Goal: Transaction & Acquisition: Download file/media

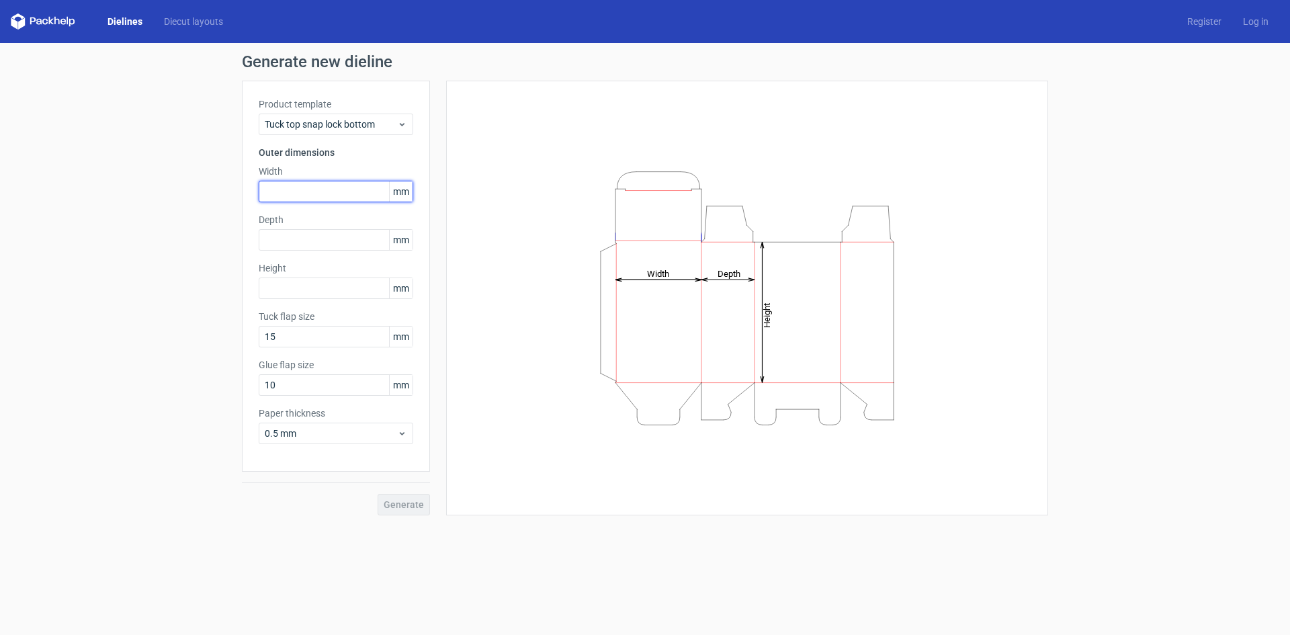
click at [304, 189] on input "text" at bounding box center [336, 192] width 155 height 22
type input "58"
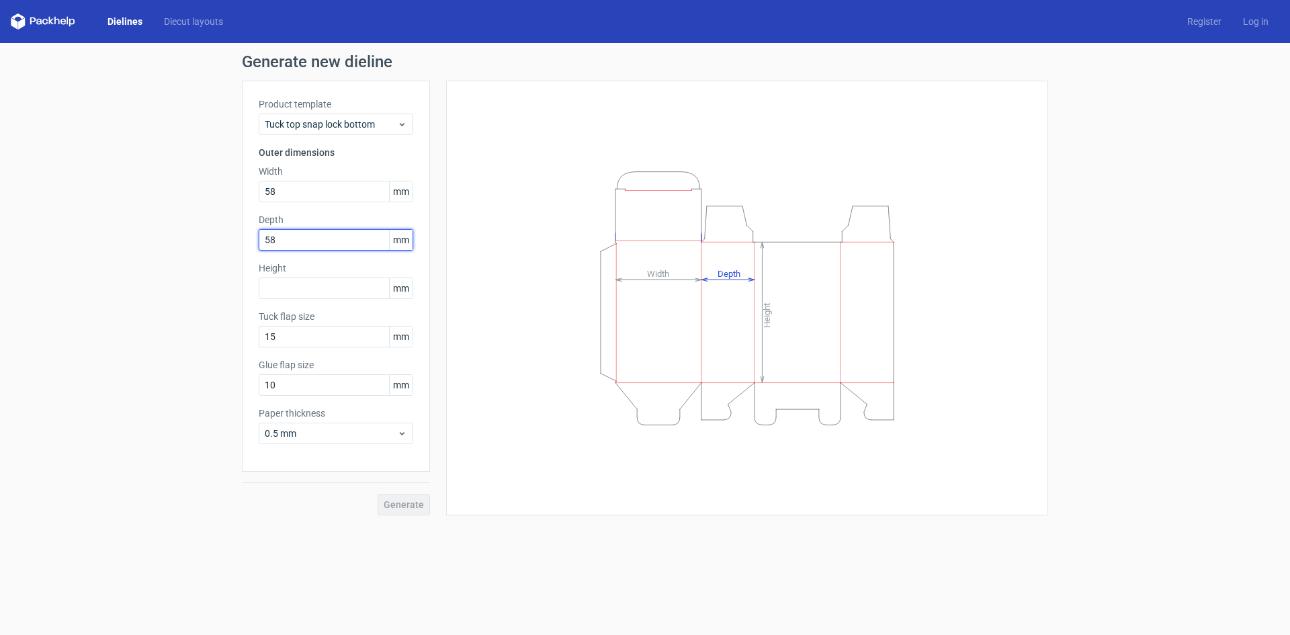
type input "58"
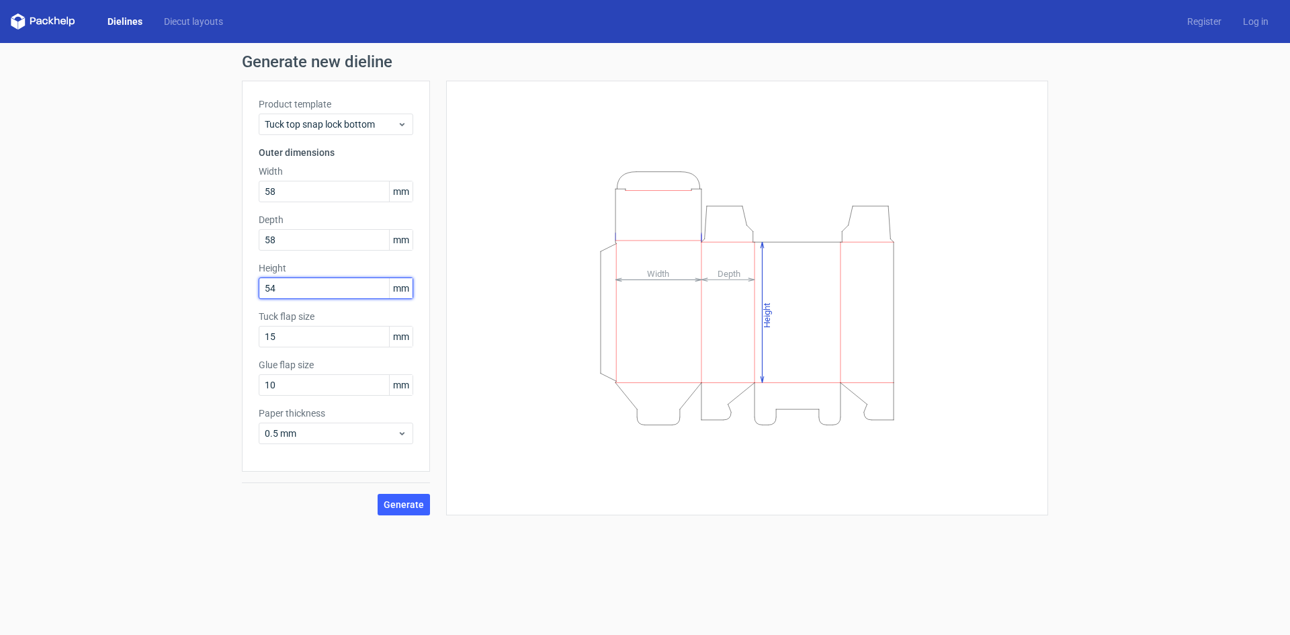
type input "54"
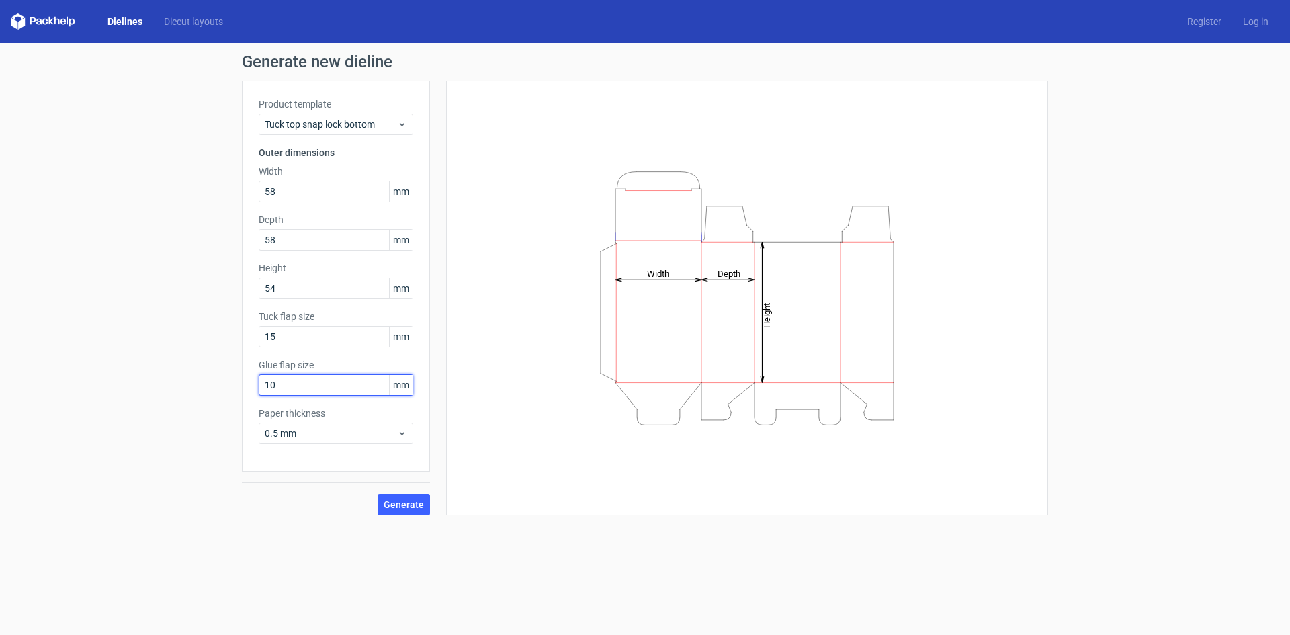
drag, startPoint x: 275, startPoint y: 387, endPoint x: 259, endPoint y: 386, distance: 16.1
click at [259, 386] on input "10" at bounding box center [336, 385] width 155 height 22
click at [394, 505] on span "Generate" at bounding box center [404, 504] width 40 height 9
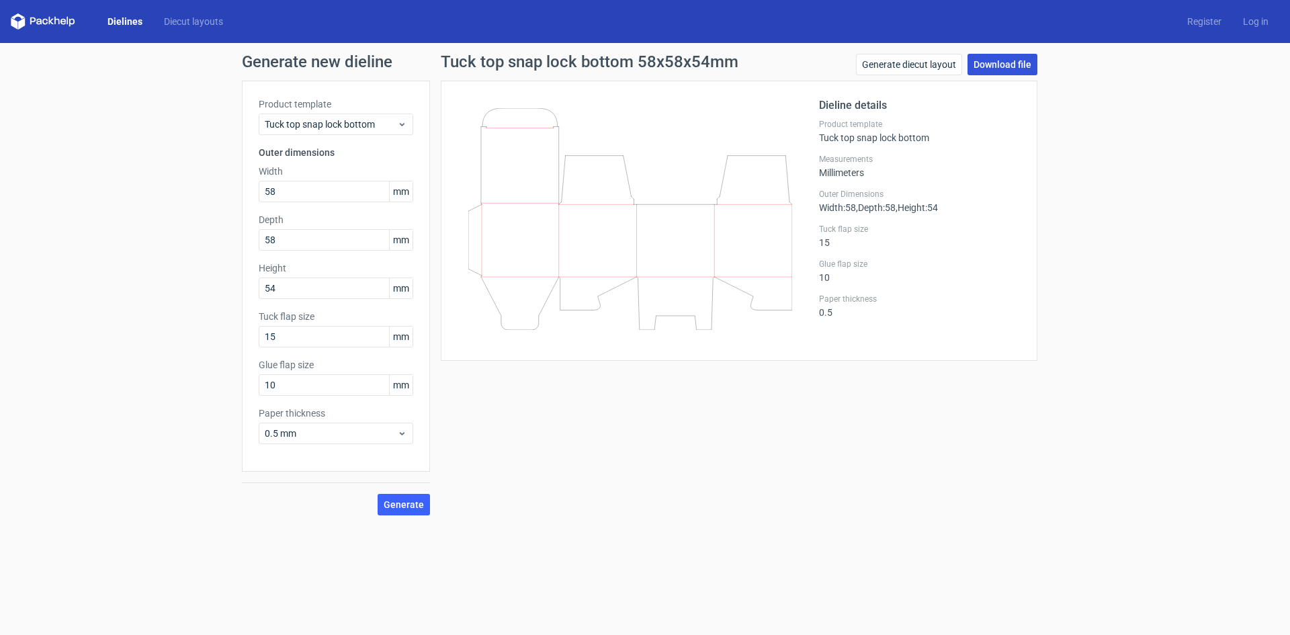
click at [1006, 62] on link "Download file" at bounding box center [1003, 65] width 70 height 22
